Goal: Task Accomplishment & Management: Use online tool/utility

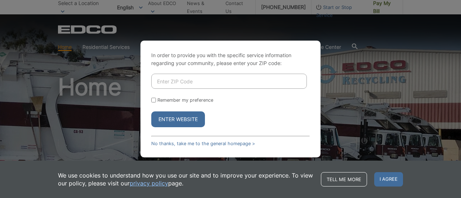
drag, startPoint x: 0, startPoint y: 0, endPoint x: 196, endPoint y: 83, distance: 213.1
click at [196, 83] on input "Enter ZIP Code" at bounding box center [229, 81] width 156 height 15
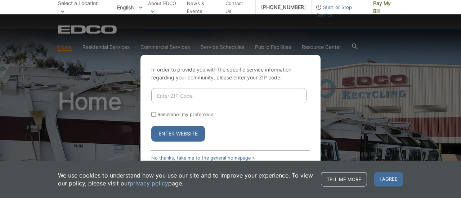
type input "92024"
click at [154, 112] on input "Remember my preference" at bounding box center [153, 114] width 5 height 5
checkbox input "true"
click at [166, 126] on button "Enter Website" at bounding box center [178, 134] width 54 height 16
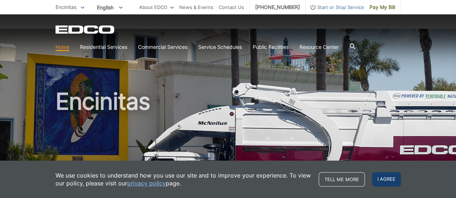
click at [386, 180] on span "I agree" at bounding box center [386, 180] width 29 height 14
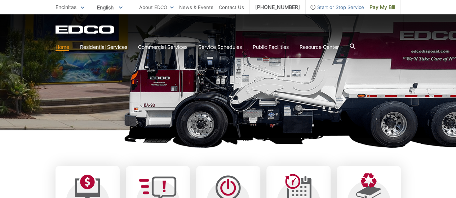
scroll to position [180, 0]
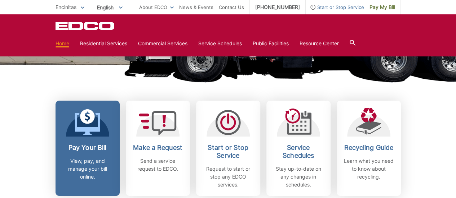
click at [91, 117] on icon at bounding box center [87, 124] width 25 height 22
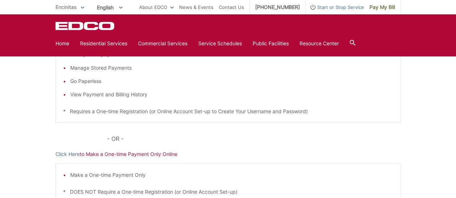
scroll to position [108, 0]
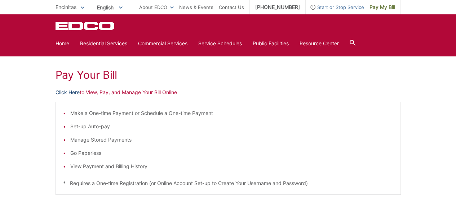
click at [72, 89] on link "Click Here" at bounding box center [67, 93] width 24 height 8
